Goal: Information Seeking & Learning: Learn about a topic

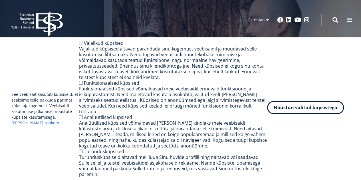
click at [301, 114] on button "Nõustun valitud küpsistega" at bounding box center [305, 107] width 77 height 13
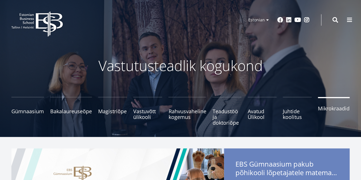
click at [325, 107] on span "Mikrokraadid" at bounding box center [334, 109] width 32 height 6
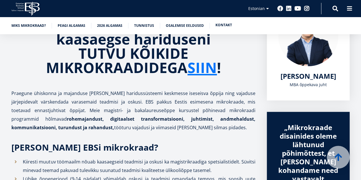
scroll to position [109, 0]
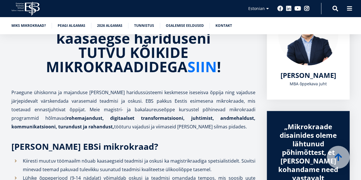
click at [200, 67] on link "SIIN" at bounding box center [201, 67] width 29 height 14
